Goal: Use online tool/utility: Utilize a website feature to perform a specific function

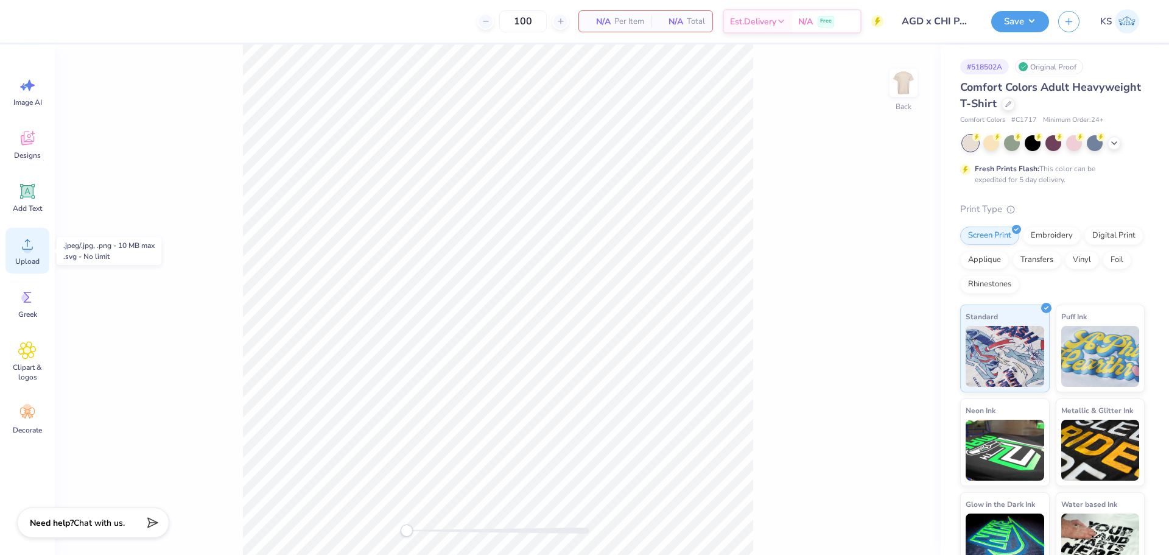
click at [22, 251] on icon at bounding box center [27, 244] width 18 height 18
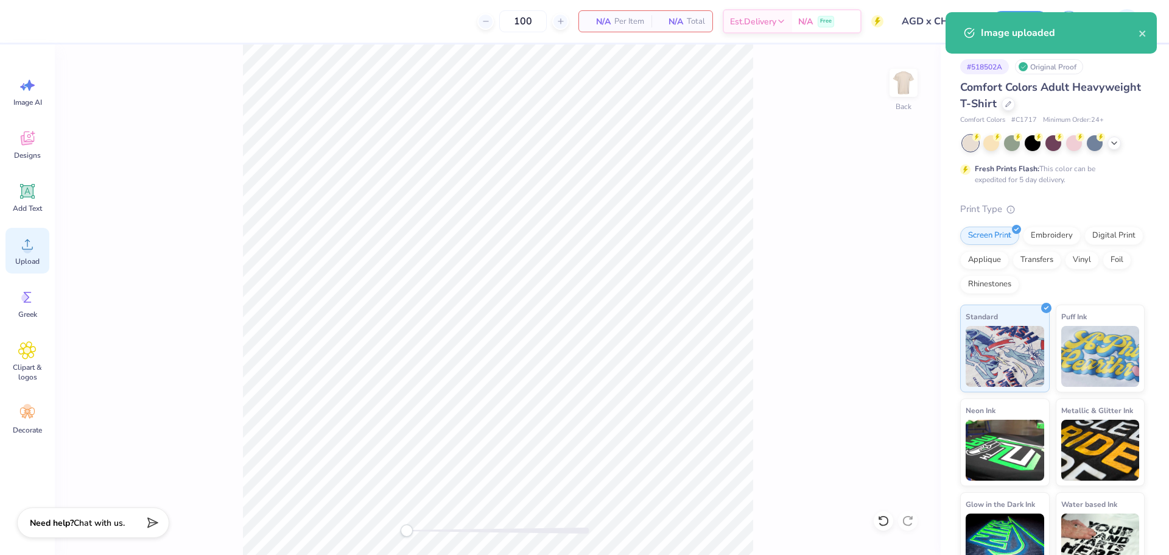
click at [19, 250] on icon at bounding box center [27, 244] width 18 height 18
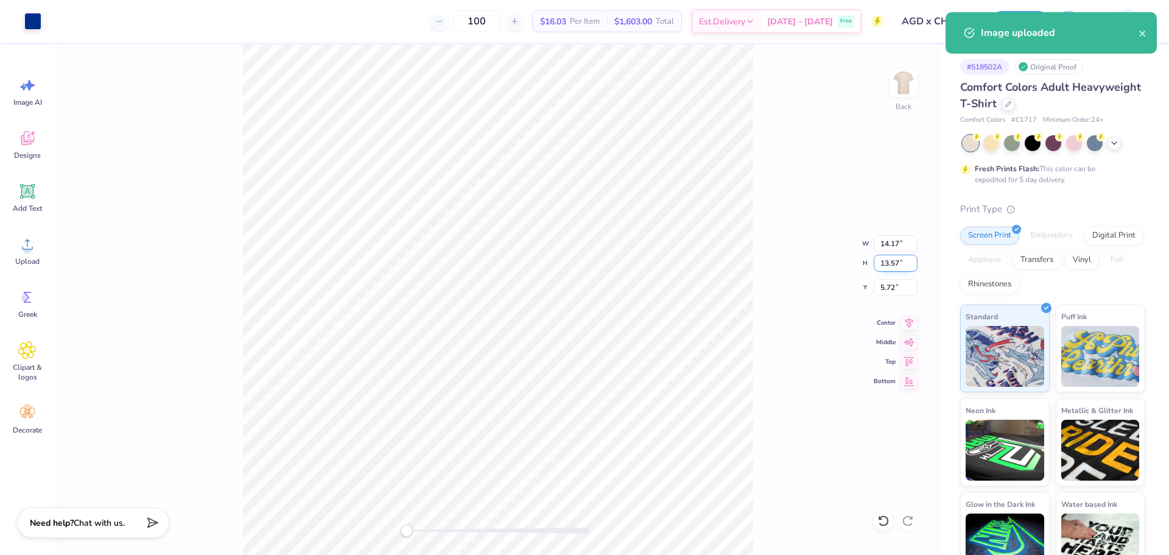
click at [889, 265] on input "13.57" at bounding box center [896, 262] width 44 height 17
click at [897, 240] on input "14.17" at bounding box center [896, 243] width 44 height 17
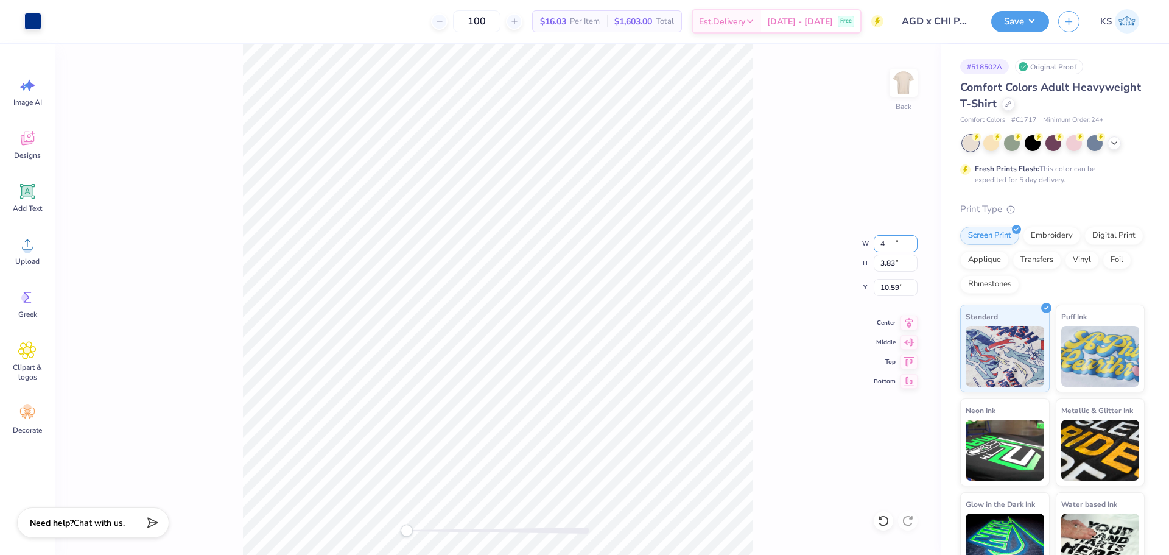
type input "4.00"
type input "3.83"
click at [891, 287] on input "10.59" at bounding box center [896, 287] width 44 height 17
type input "3"
click at [886, 245] on input "4.00" at bounding box center [896, 243] width 44 height 17
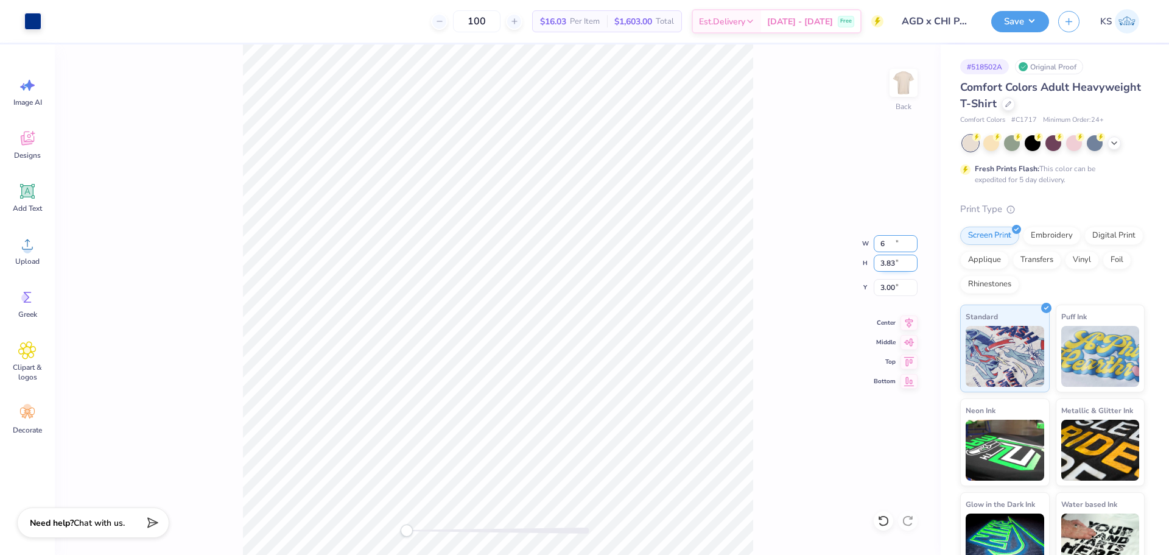
type input "6.00"
type input "5.74"
click at [897, 291] on input "2.04" at bounding box center [896, 287] width 44 height 17
type input "3"
click at [906, 315] on icon at bounding box center [908, 321] width 17 height 15
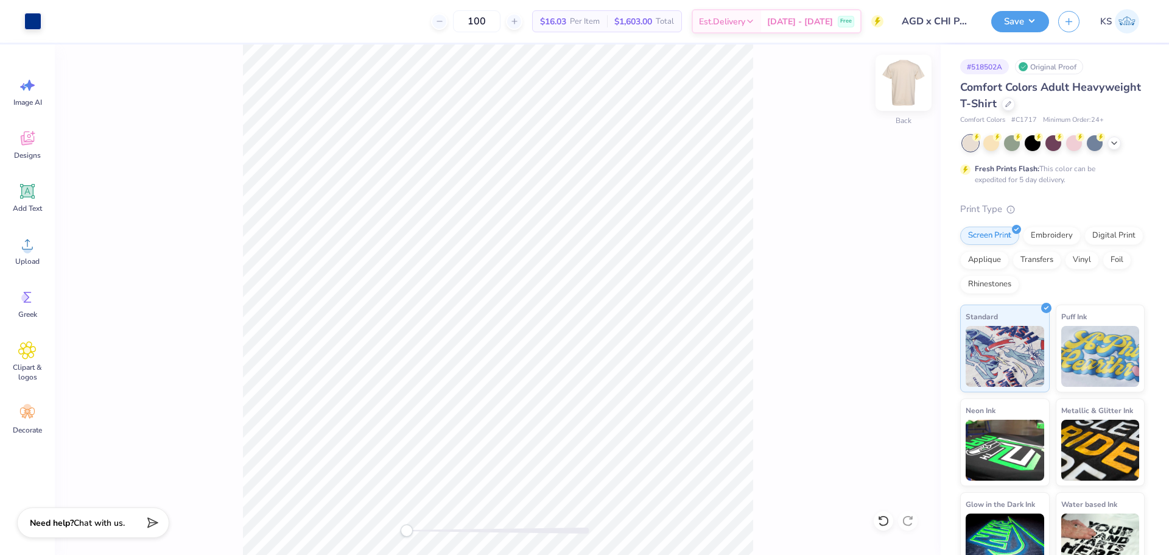
click at [906, 87] on img at bounding box center [903, 82] width 49 height 49
click at [50, 253] on div "Image AI Designs Add Text Upload Greek Clipart & logos Decorate" at bounding box center [27, 299] width 55 height 510
click at [32, 252] on icon at bounding box center [27, 244] width 18 height 18
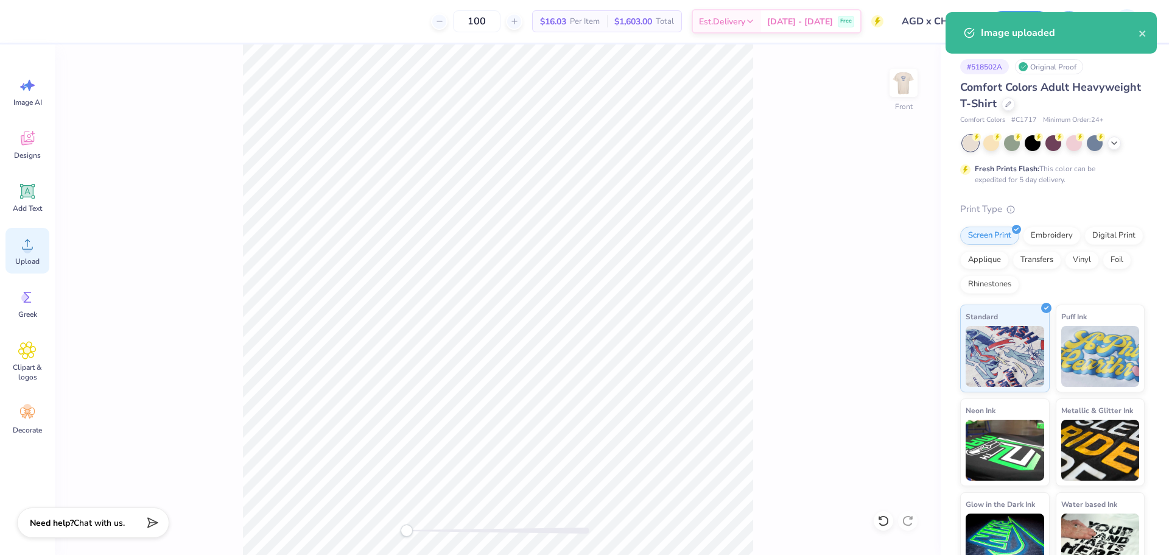
click at [18, 250] on div "Upload" at bounding box center [27, 251] width 44 height 46
click at [889, 242] on input "14.53" at bounding box center [896, 243] width 44 height 17
type input "12.50"
type input "9.86"
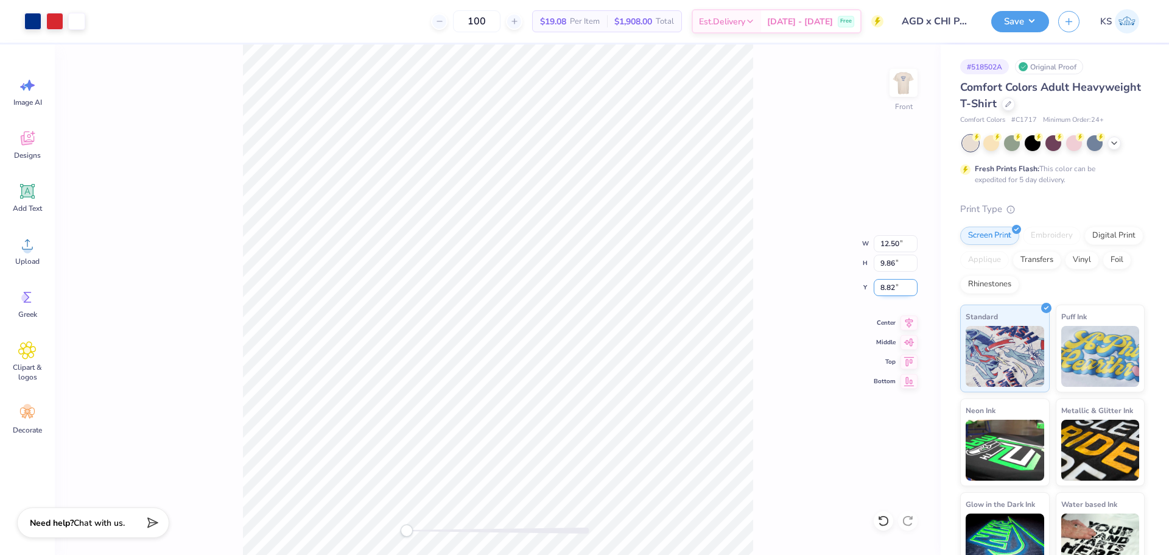
click at [891, 288] on input "8.82" at bounding box center [896, 287] width 44 height 17
type input "3"
click at [26, 211] on span "Add Text" at bounding box center [27, 208] width 29 height 10
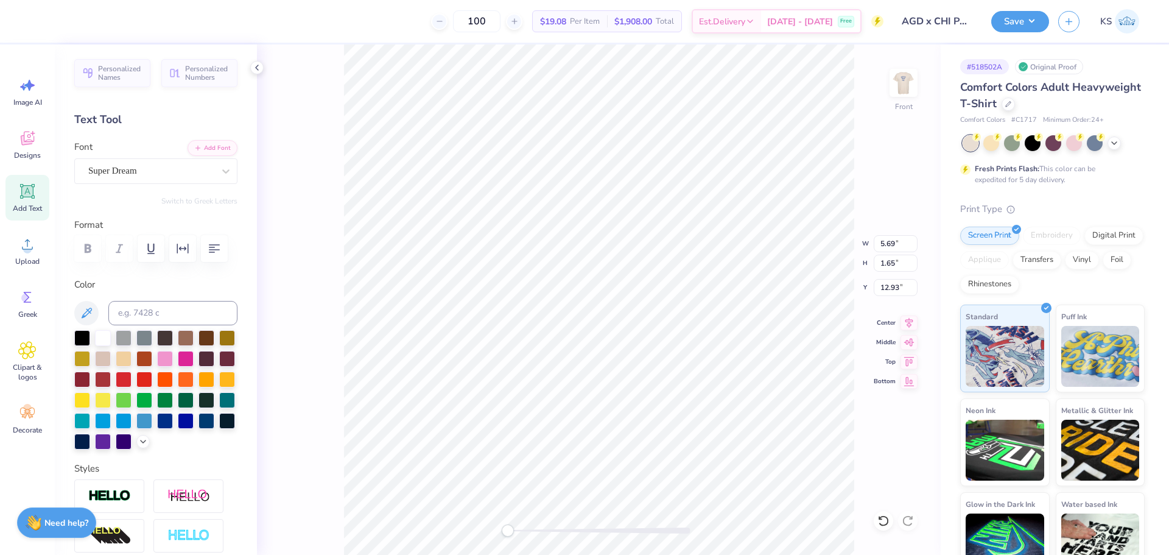
scroll to position [10, 2]
type textarea "2025"
click at [219, 146] on button "Add Font" at bounding box center [213, 147] width 50 height 16
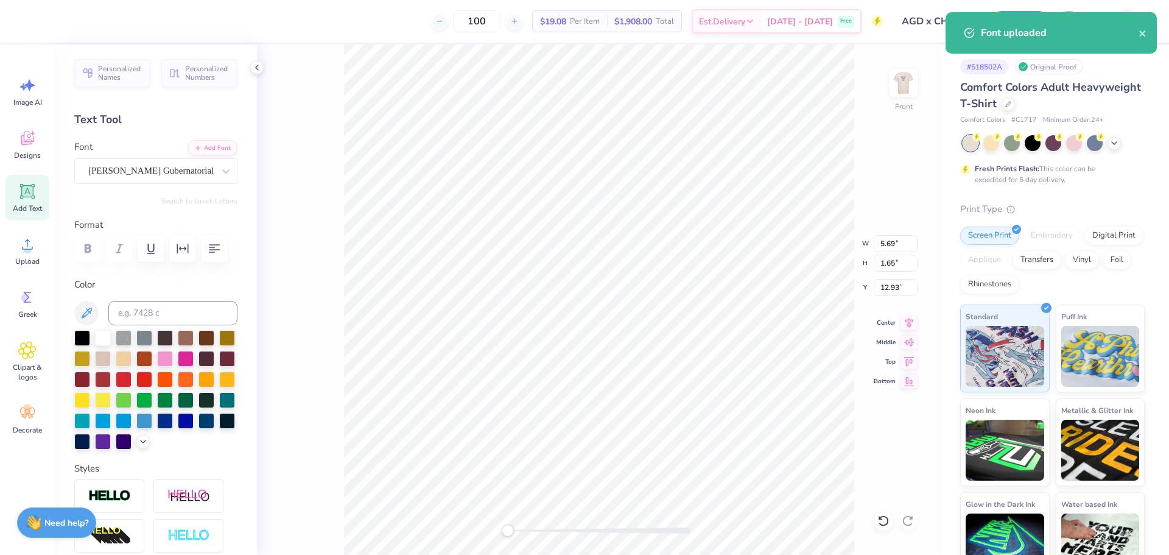
drag, startPoint x: 94, startPoint y: 311, endPoint x: 102, endPoint y: 309, distance: 8.1
click at [96, 311] on button at bounding box center [86, 313] width 24 height 24
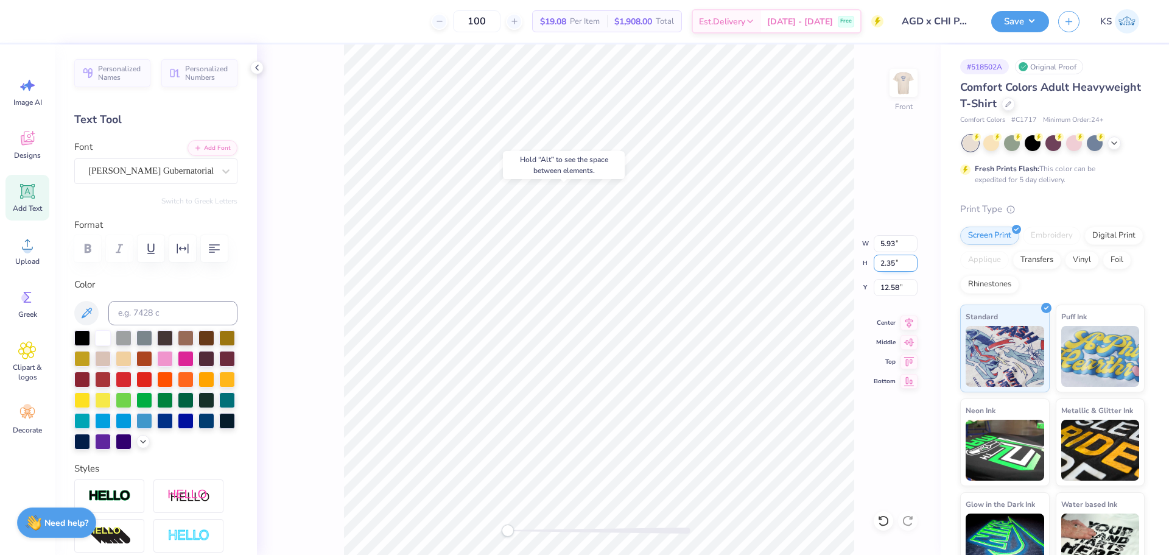
click at [896, 267] on input "2.35" at bounding box center [896, 262] width 44 height 17
type input ".5"
type input "1.26"
type input "0.50"
type input "8.33"
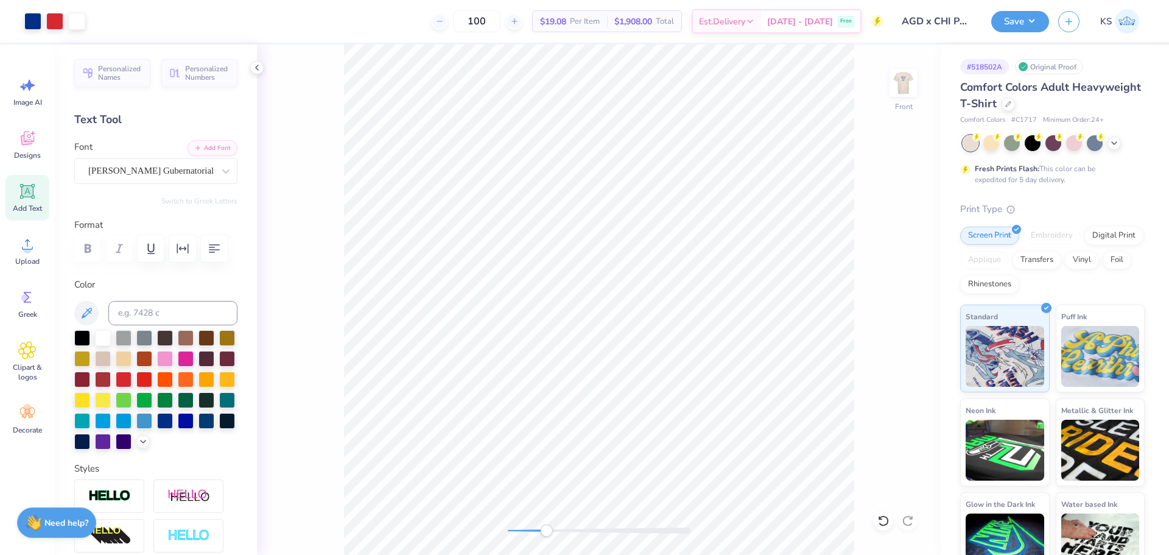
click at [546, 530] on div at bounding box center [599, 530] width 183 height 6
type input "1.90"
type input "1.16"
type input "7.04"
type input "1.48"
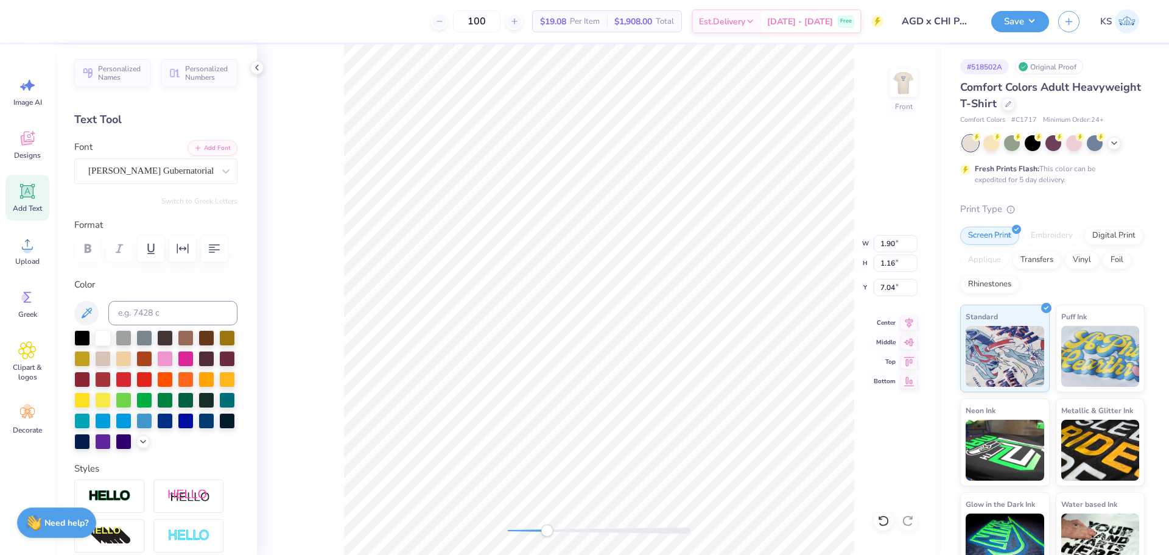
type input "0.90"
type input "7.14"
type input "12.50"
type input "9.86"
type input "3.00"
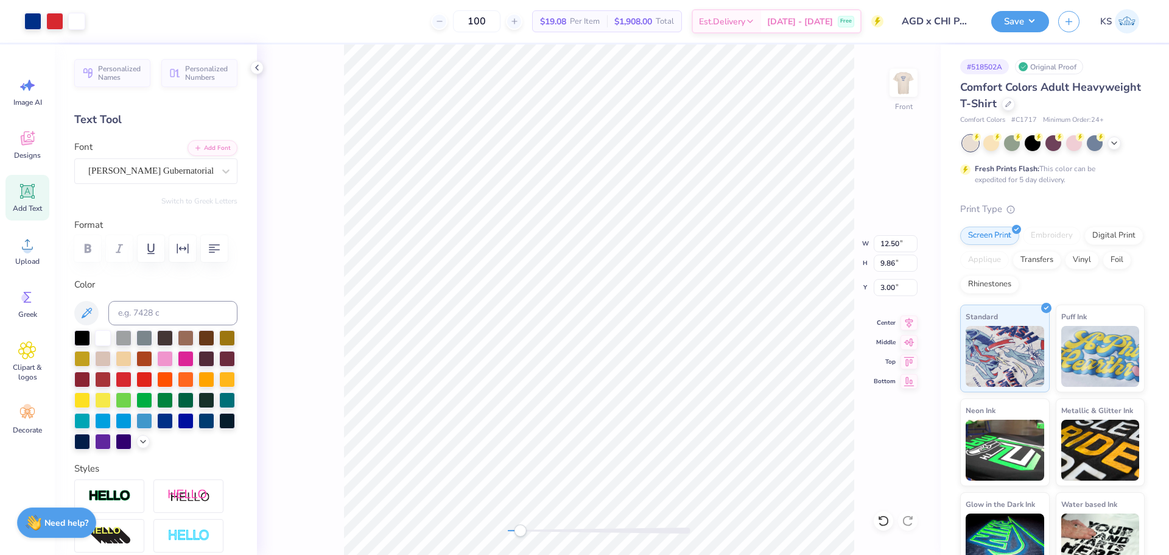
click at [521, 523] on div "Front W 12.50 12.50 " H 9.86 9.86 " Y 3.00 3.00 " Center Middle Top Bottom" at bounding box center [599, 299] width 684 height 510
click at [487, 517] on div "Front W 12.50 12.50 " H 9.86 9.86 " Y 3.00 3.00 " Center Middle Top Bottom" at bounding box center [599, 299] width 684 height 510
drag, startPoint x: 522, startPoint y: 531, endPoint x: 530, endPoint y: 525, distance: 9.1
click at [530, 531] on div at bounding box center [599, 530] width 183 height 6
click at [85, 316] on icon at bounding box center [87, 312] width 10 height 10
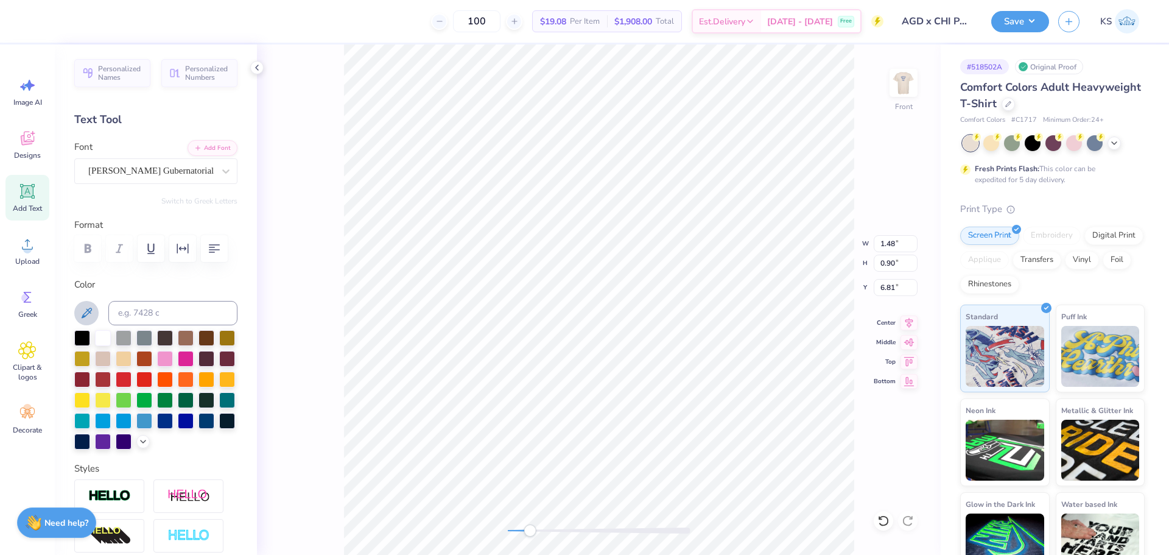
click at [88, 317] on icon at bounding box center [86, 313] width 15 height 15
drag, startPoint x: 522, startPoint y: 532, endPoint x: 516, endPoint y: 530, distance: 6.9
click at [516, 530] on div "Accessibility label" at bounding box center [516, 530] width 12 height 12
click at [883, 521] on icon at bounding box center [883, 520] width 12 height 12
click at [885, 522] on icon at bounding box center [883, 520] width 12 height 12
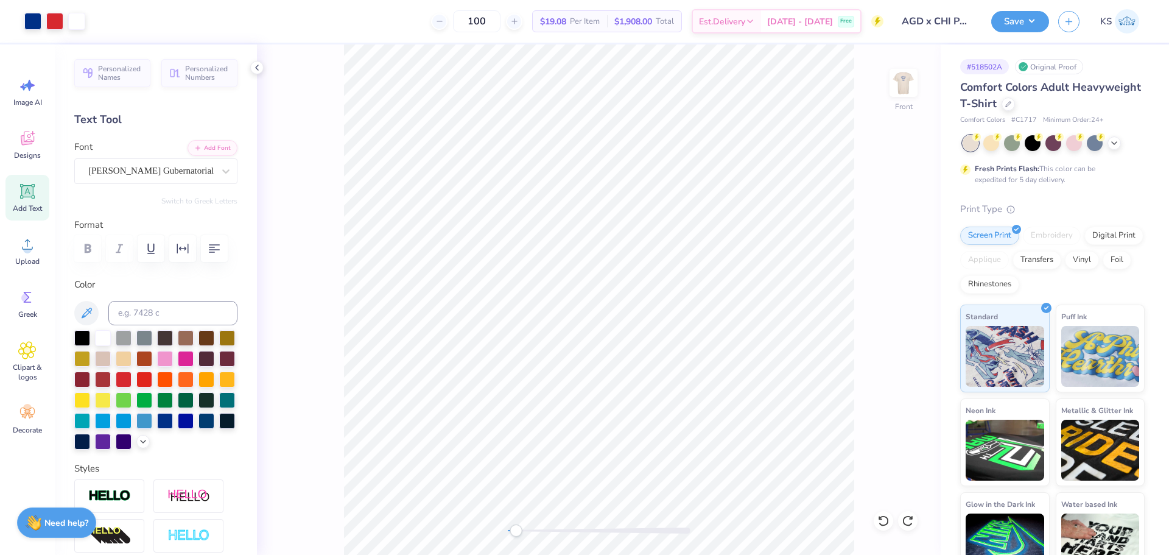
click at [805, 150] on div "Front" at bounding box center [599, 299] width 684 height 510
click at [468, 524] on div "Front W 12.50 12.50 " H 9.86 9.86 " Y 3.00 3.00 " Center Middle Top Bottom" at bounding box center [599, 299] width 684 height 510
click at [899, 93] on img at bounding box center [903, 82] width 49 height 49
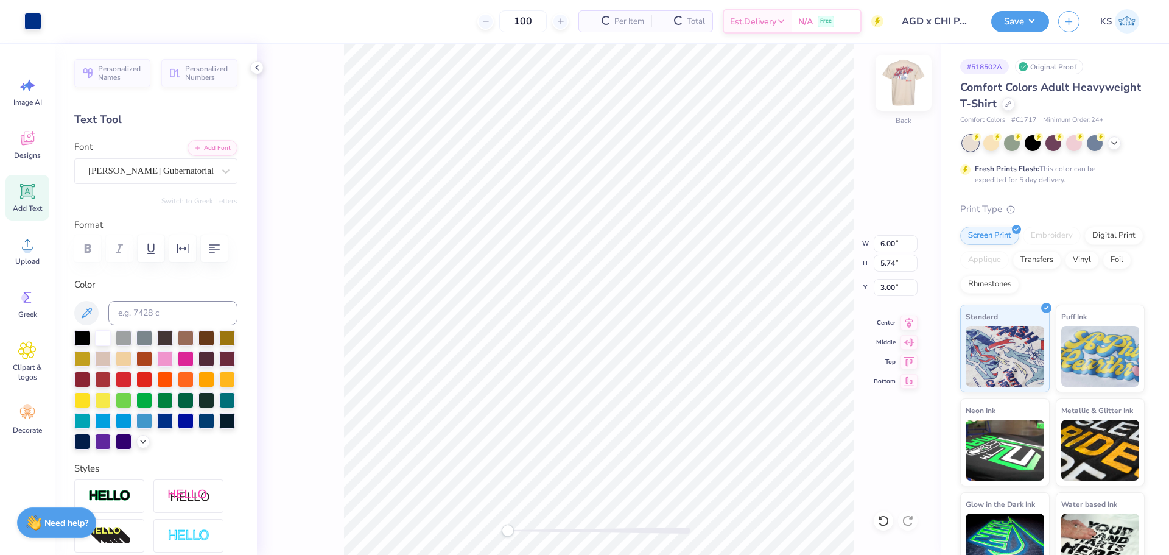
click at [896, 88] on img at bounding box center [903, 82] width 49 height 49
type input "6.10"
type input "5.84"
type input "5.39"
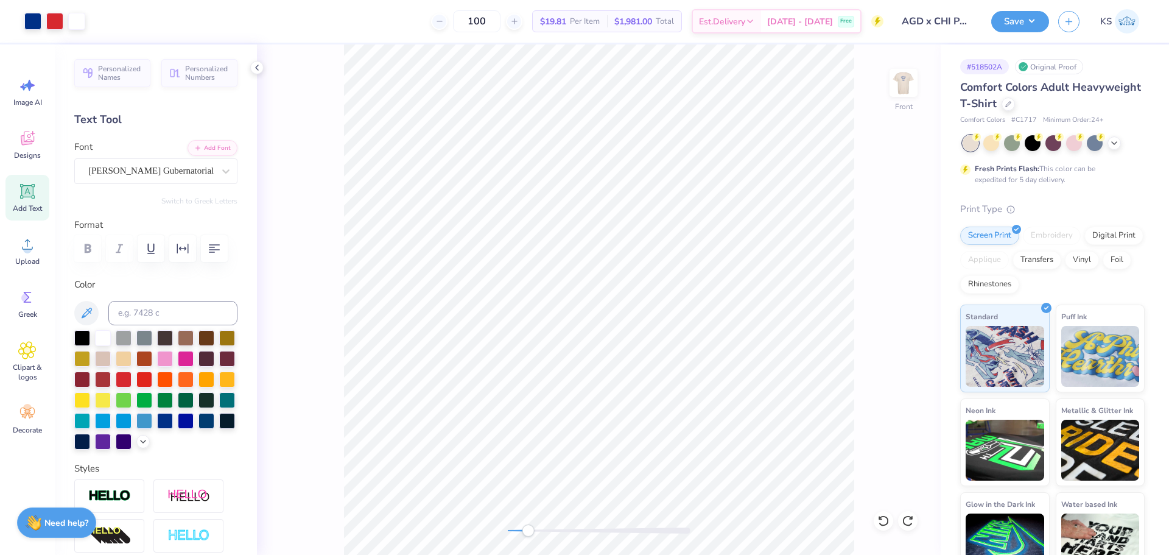
drag, startPoint x: 522, startPoint y: 529, endPoint x: 531, endPoint y: 530, distance: 8.5
click at [530, 530] on div at bounding box center [599, 530] width 183 height 6
click at [905, 92] on img at bounding box center [903, 82] width 49 height 49
click at [500, 534] on div "Back" at bounding box center [599, 299] width 684 height 510
click at [906, 80] on img at bounding box center [903, 82] width 49 height 49
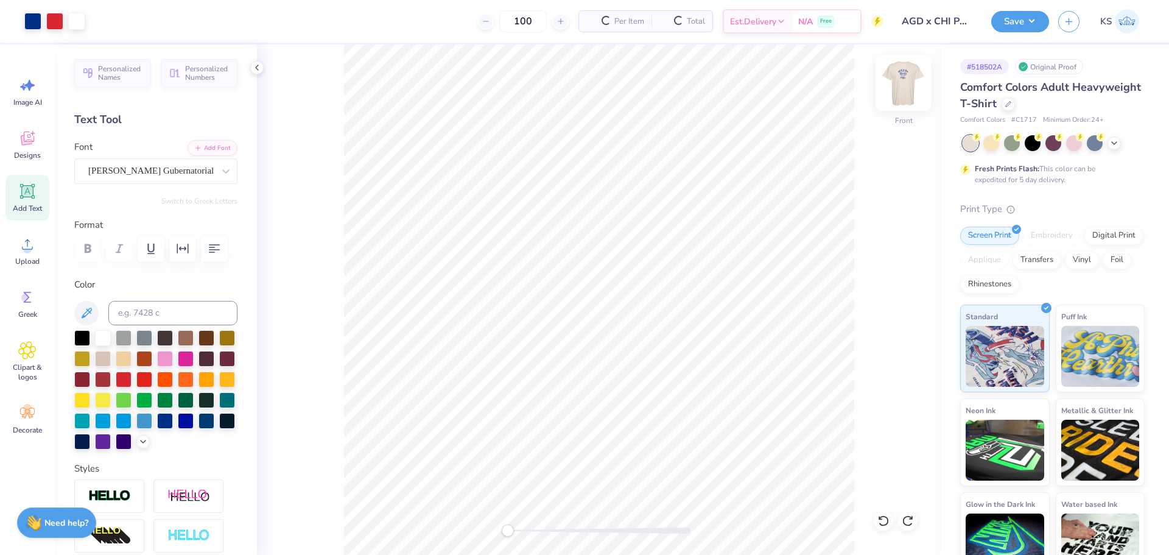
click at [907, 79] on img at bounding box center [903, 82] width 49 height 49
click at [904, 79] on img at bounding box center [903, 82] width 49 height 49
click at [911, 85] on img at bounding box center [903, 82] width 49 height 49
click at [33, 15] on div at bounding box center [32, 20] width 17 height 17
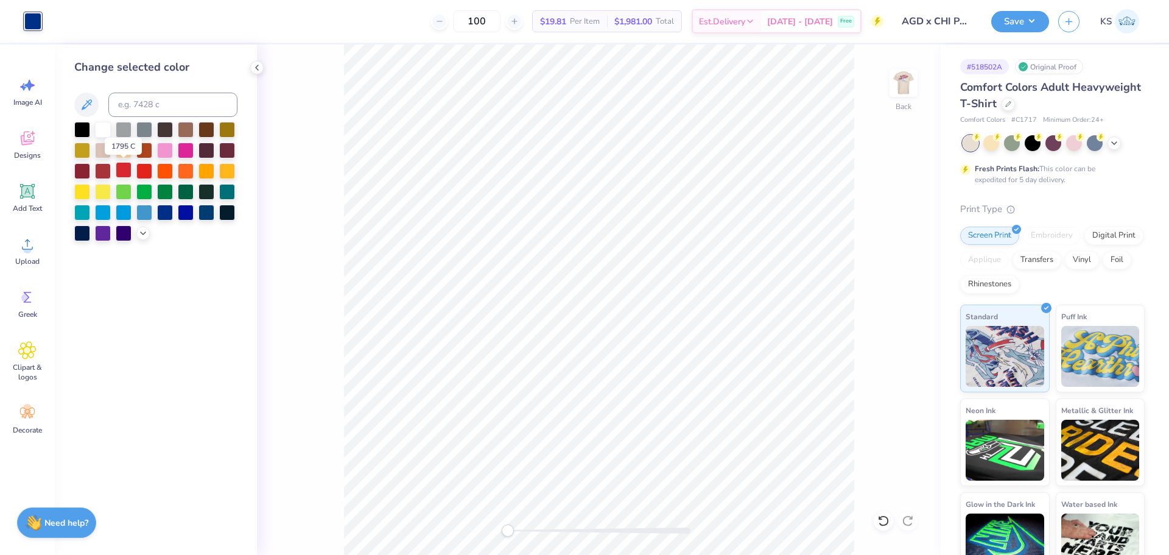
click at [127, 171] on div at bounding box center [124, 170] width 16 height 16
click at [899, 81] on img at bounding box center [903, 82] width 49 height 49
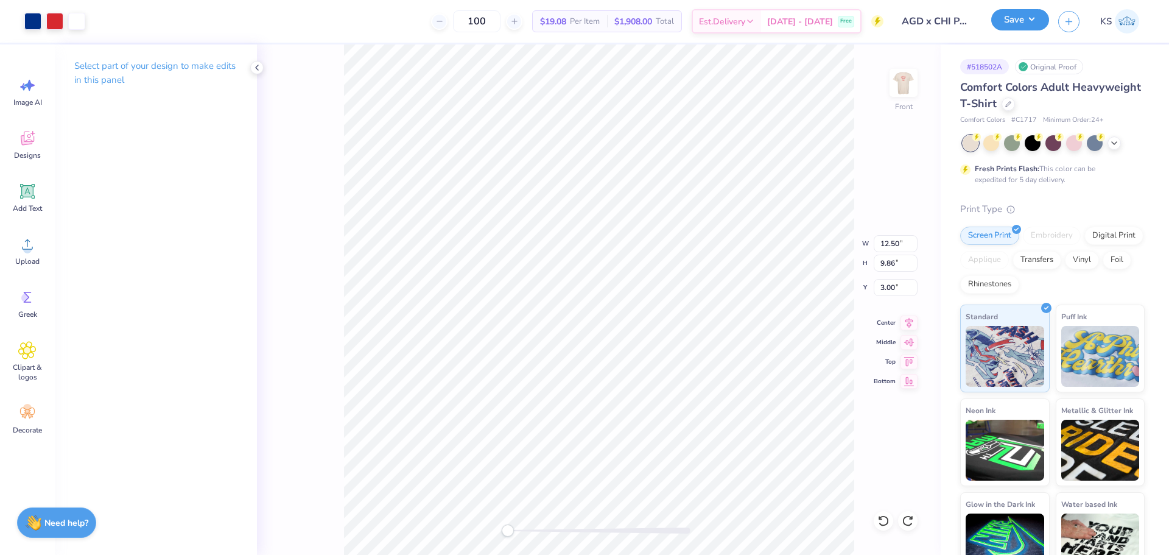
drag, startPoint x: 1012, startPoint y: 23, endPoint x: 1018, endPoint y: 34, distance: 12.3
click at [1012, 24] on button "Save" at bounding box center [1020, 19] width 58 height 21
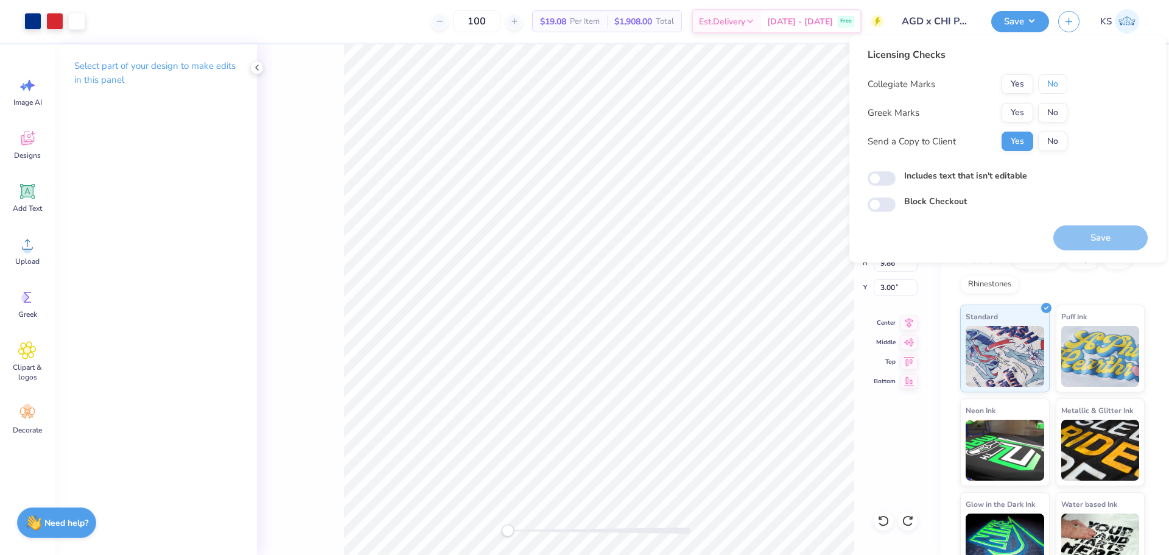
drag, startPoint x: 1051, startPoint y: 84, endPoint x: 1029, endPoint y: 100, distance: 26.9
click at [1047, 86] on button "No" at bounding box center [1052, 83] width 29 height 19
click at [1018, 111] on button "Yes" at bounding box center [1017, 112] width 32 height 19
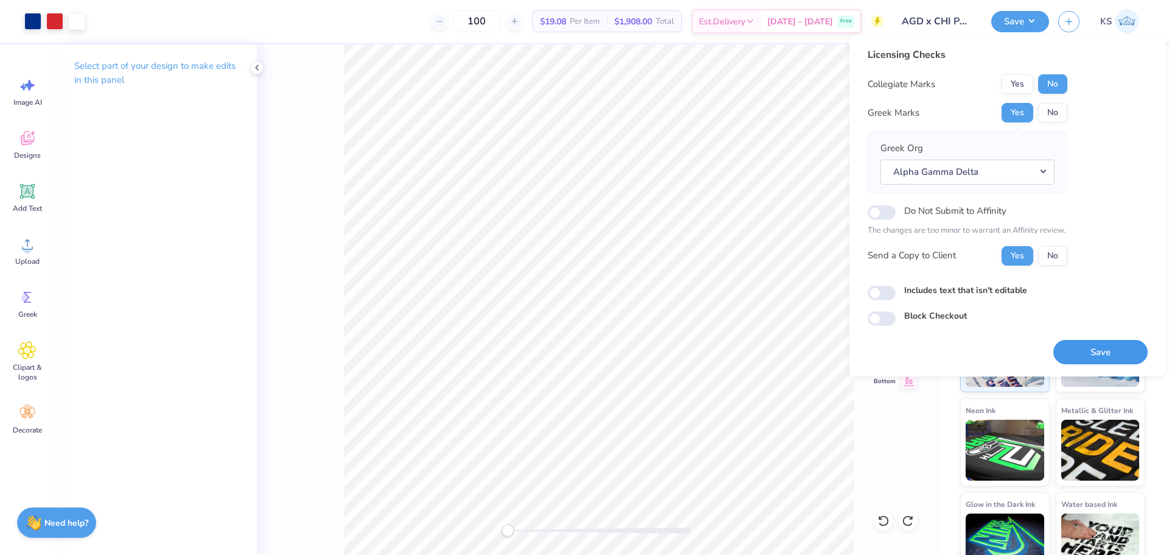
click at [1079, 346] on button "Save" at bounding box center [1100, 352] width 94 height 25
